Goal: Entertainment & Leisure: Consume media (video, audio)

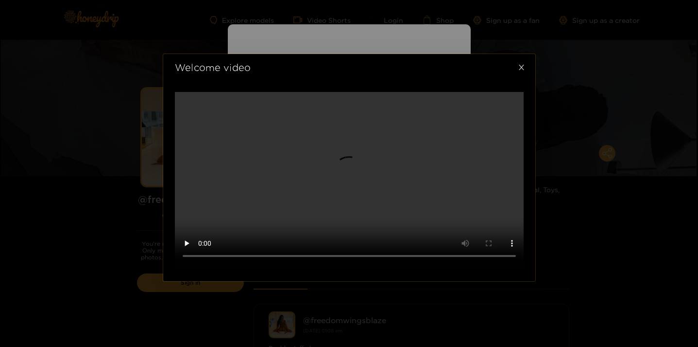
click at [521, 92] on video at bounding box center [349, 179] width 349 height 174
click at [521, 65] on icon "close" at bounding box center [521, 67] width 5 height 5
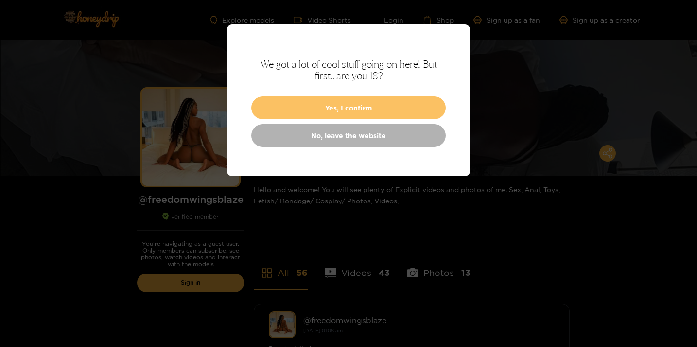
click at [358, 108] on button "Yes, I confirm" at bounding box center [348, 107] width 194 height 23
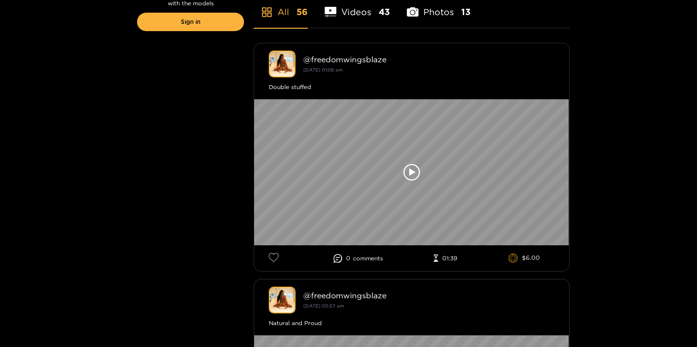
scroll to position [262, 0]
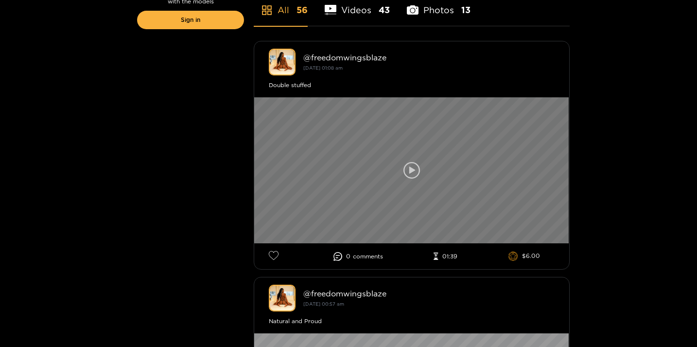
click at [398, 167] on div at bounding box center [411, 170] width 315 height 146
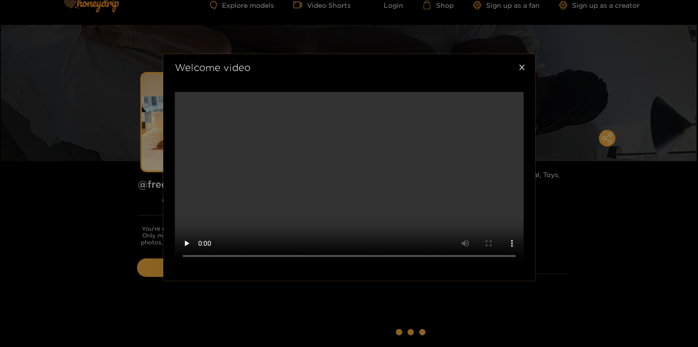
scroll to position [0, 0]
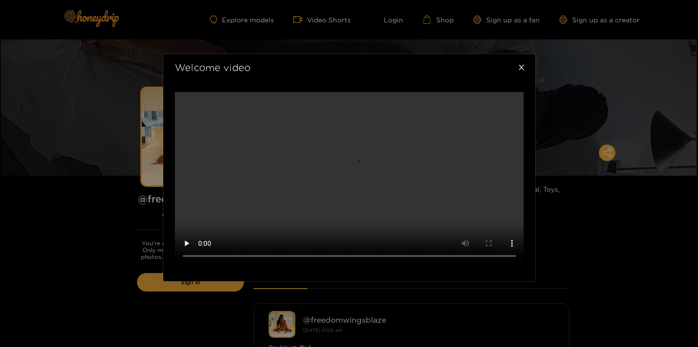
click at [64, 135] on div "Welcome video" at bounding box center [349, 173] width 698 height 347
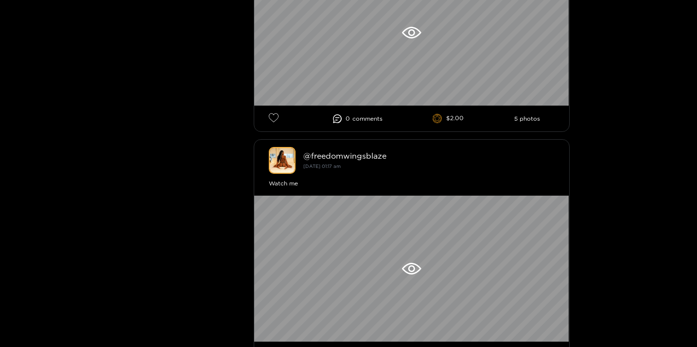
scroll to position [1620, 0]
